Goal: Task Accomplishment & Management: Use online tool/utility

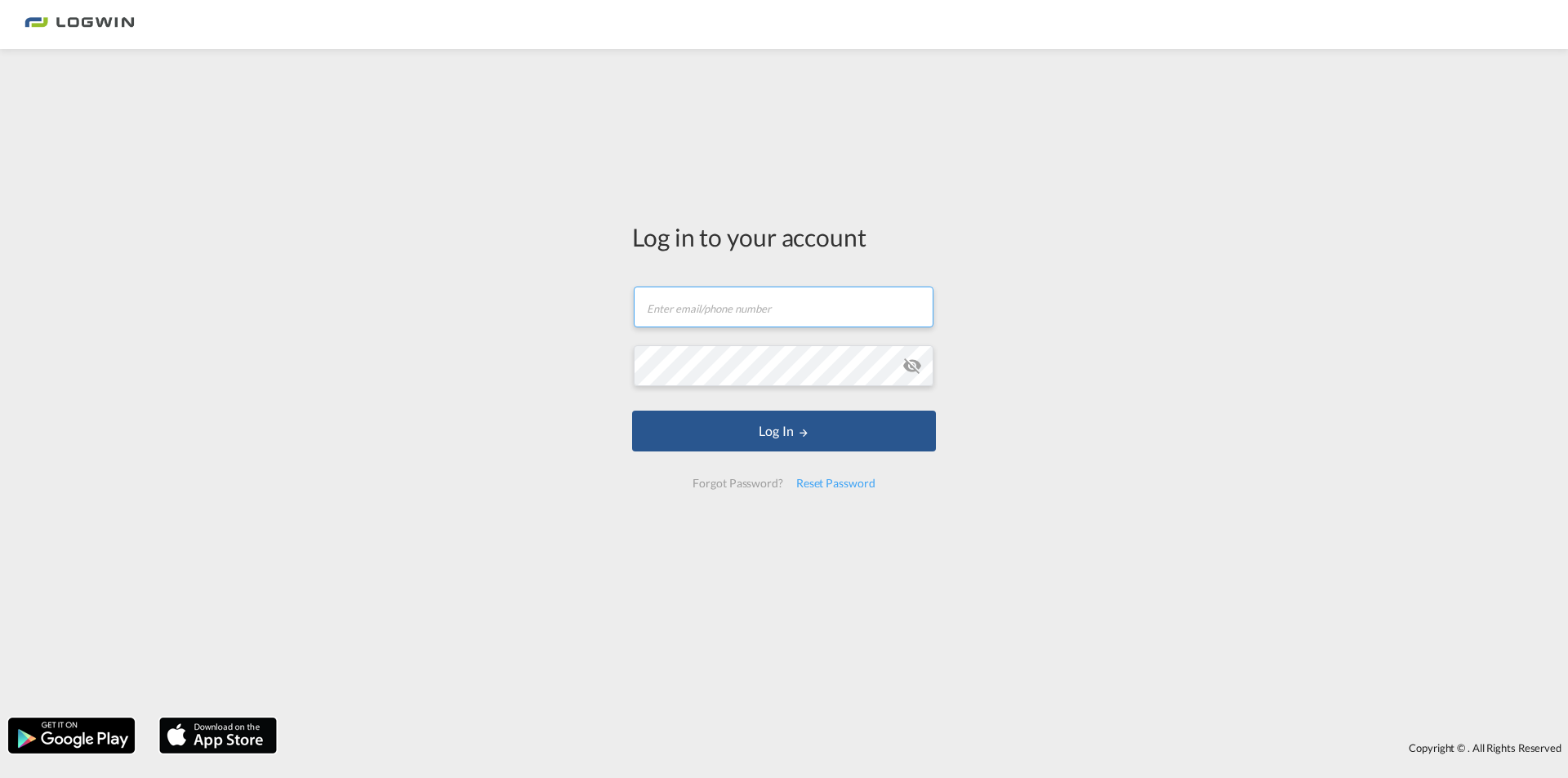
click at [734, 311] on input "text" at bounding box center [784, 307] width 300 height 41
type input "[PERSON_NAME][EMAIL_ADDRESS][DOMAIN_NAME]"
click at [632, 411] on button "Log In" at bounding box center [784, 431] width 304 height 41
